Goal: Task Accomplishment & Management: Manage account settings

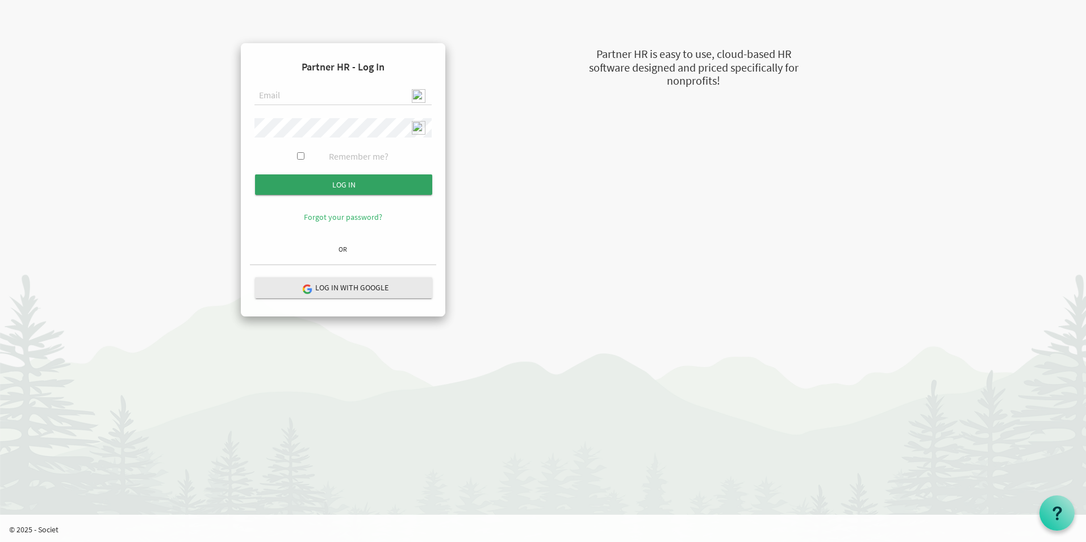
type input "admin@stepind.org"
click at [368, 184] on input "submit" at bounding box center [343, 184] width 177 height 20
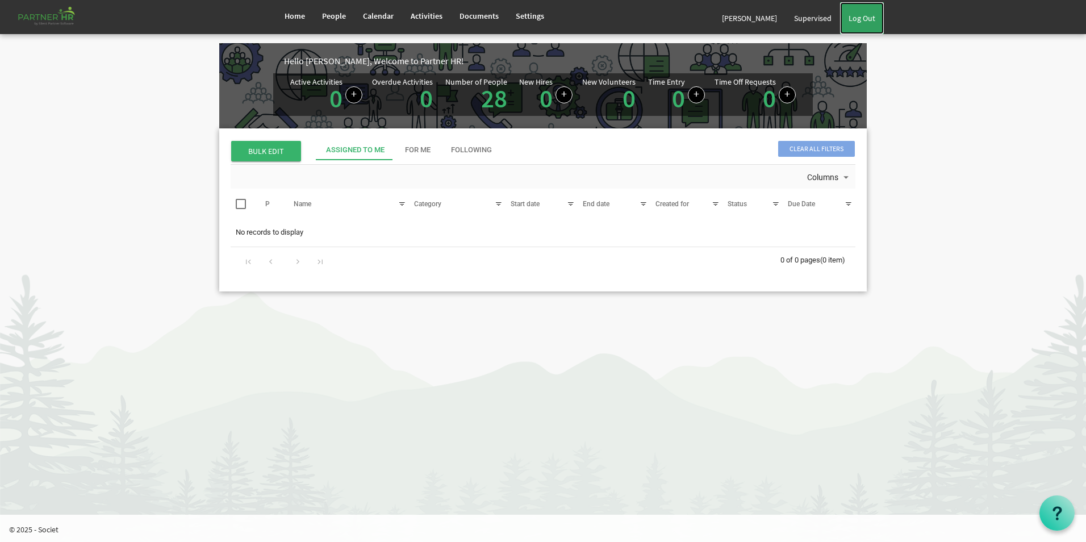
click at [868, 20] on link "Log Out" at bounding box center [862, 18] width 44 height 32
